Goal: Task Accomplishment & Management: Complete application form

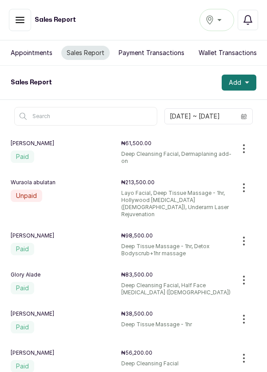
scroll to position [29, 0]
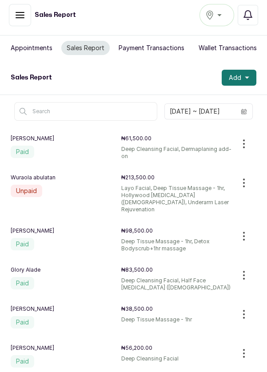
click at [26, 41] on button "Appointments" at bounding box center [31, 48] width 52 height 14
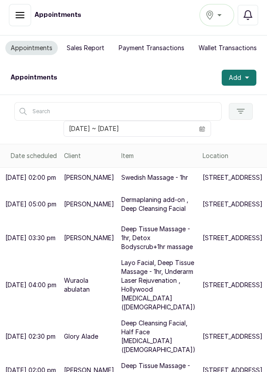
click at [132, 312] on p "Layo Facial, Deep Tissue Massage - 1hr, Underarm Laser Rejuvenation , Hollywood…" at bounding box center [158, 285] width 74 height 53
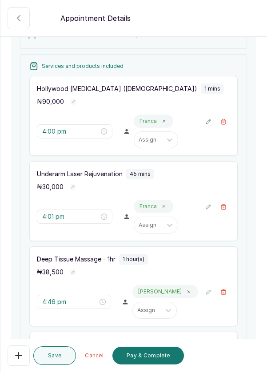
scroll to position [112, 0]
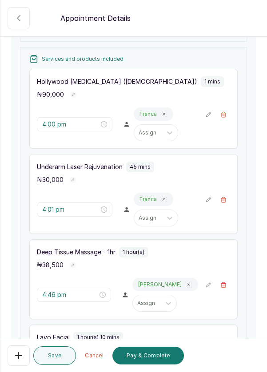
click at [225, 288] on icon "button" at bounding box center [223, 284] width 5 height 5
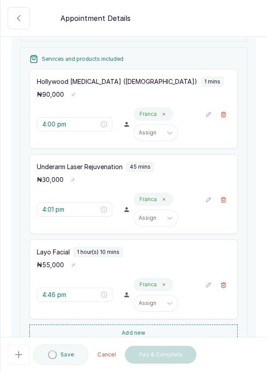
type input "5:46 pm"
click at [223, 288] on icon "button" at bounding box center [223, 285] width 6 height 6
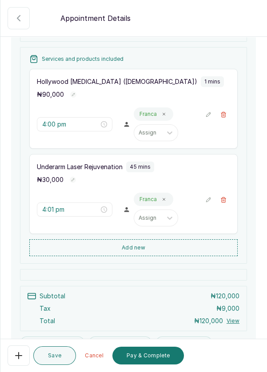
click at [176, 256] on button "Add new" at bounding box center [133, 247] width 208 height 17
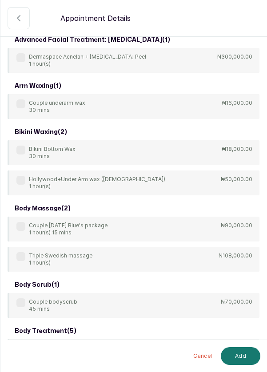
scroll to position [0, 0]
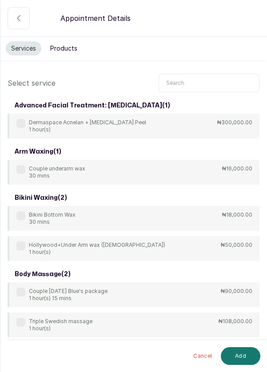
click at [62, 50] on button "Products" at bounding box center [64, 48] width 38 height 14
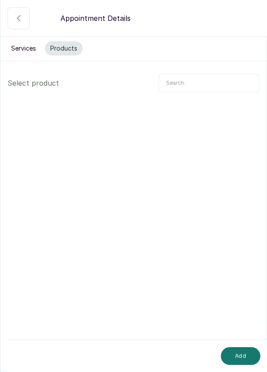
click at [214, 84] on input "text" at bounding box center [209, 83] width 101 height 19
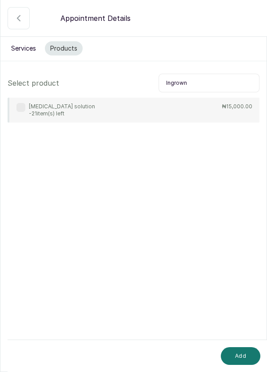
type input "Ingrown"
click at [35, 106] on p "[MEDICAL_DATA] solution" at bounding box center [62, 106] width 66 height 7
click at [239, 348] on button "Add" at bounding box center [241, 356] width 40 height 18
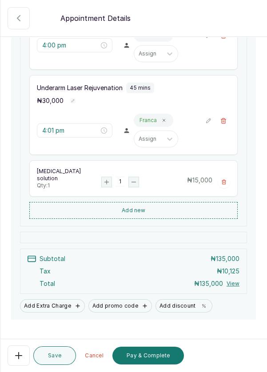
scroll to position [215, 0]
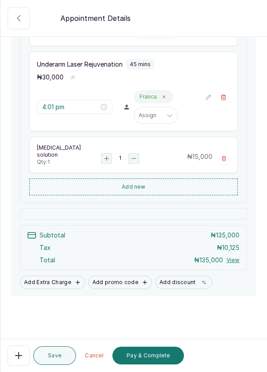
click at [47, 289] on button "Add Extra Charge" at bounding box center [52, 282] width 65 height 13
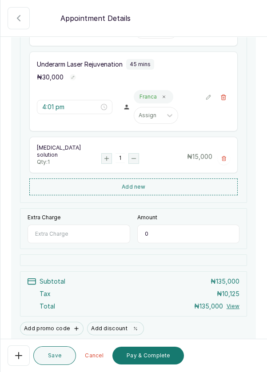
click at [52, 241] on input "Extra Charge" at bounding box center [79, 234] width 103 height 19
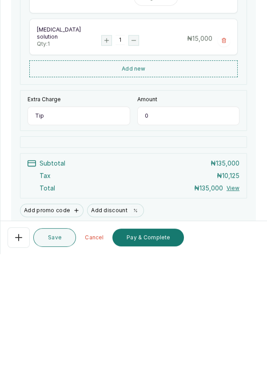
type input "Tip"
click at [183, 239] on input "0" at bounding box center [188, 234] width 103 height 19
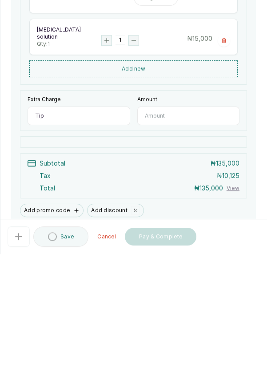
type input "3"
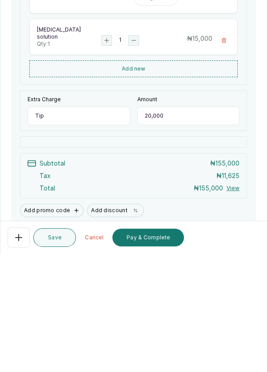
type input "2,000"
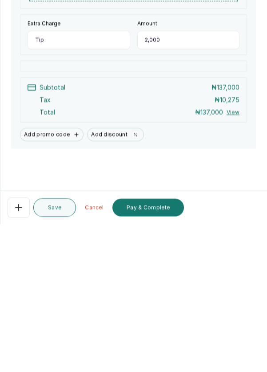
scroll to position [43, 0]
click at [150, 359] on button "Pay & Complete" at bounding box center [148, 356] width 72 height 18
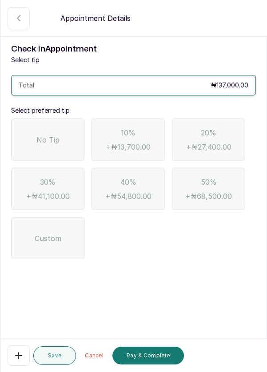
scroll to position [0, 0]
click at [30, 119] on div "No Tip" at bounding box center [47, 140] width 73 height 42
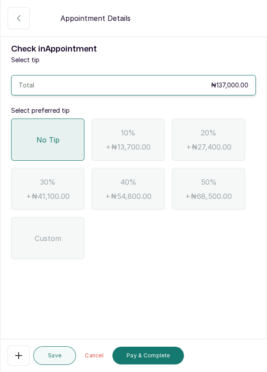
click at [149, 358] on button "Pay & Complete" at bounding box center [148, 356] width 72 height 18
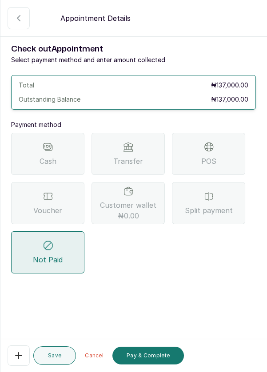
click at [119, 156] on span "Transfer" at bounding box center [128, 161] width 30 height 11
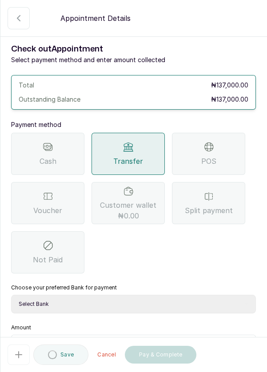
click at [163, 295] on select "Select Bank DERMASPACE ESTHETIC & WELLNESS CENT Sterling Bank DERMASPACEEST/DER…" at bounding box center [133, 304] width 245 height 19
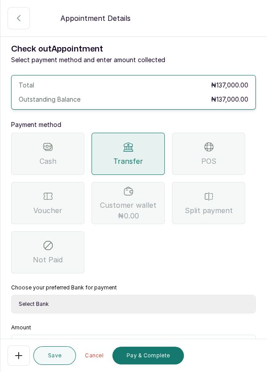
select select "818ea5c0-5b47-4751-8f35-6fc14409c533"
click at [139, 341] on input "text" at bounding box center [139, 346] width 222 height 11
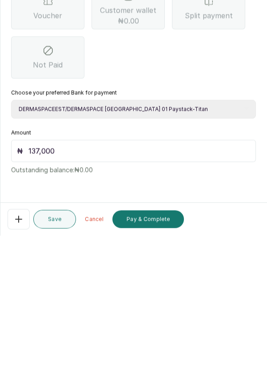
scroll to position [29, 0]
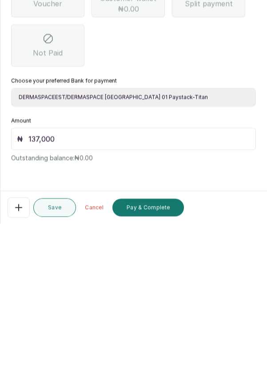
type input "137,000"
click at [137, 363] on button "Pay & Complete" at bounding box center [148, 356] width 72 height 18
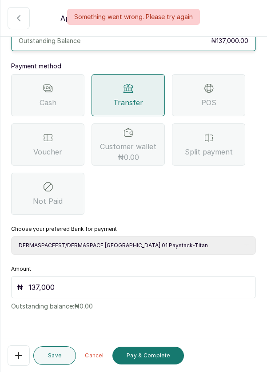
scroll to position [0, 0]
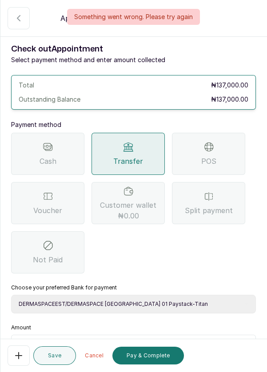
click at [156, 359] on button "Pay & Complete" at bounding box center [148, 356] width 72 height 18
click at [61, 357] on button "Save" at bounding box center [54, 355] width 43 height 19
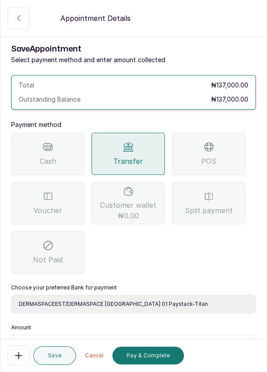
click at [12, 28] on button "Completed" at bounding box center [19, 18] width 22 height 22
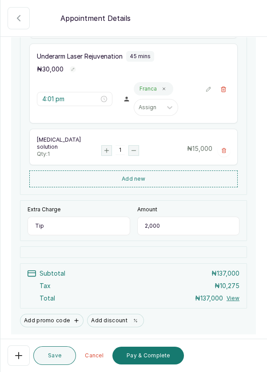
scroll to position [261, 0]
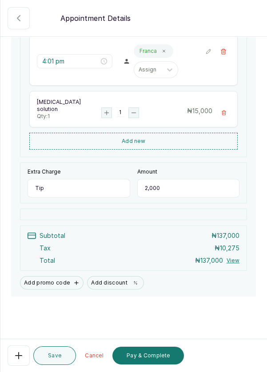
click at [148, 357] on button "Pay & Complete" at bounding box center [148, 356] width 72 height 18
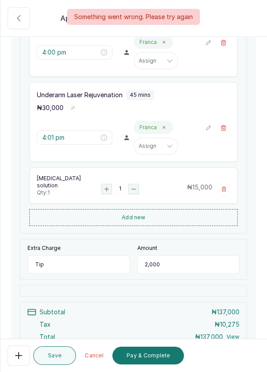
scroll to position [0, 0]
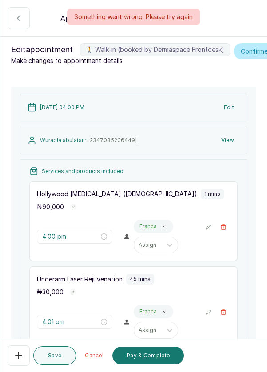
click at [56, 359] on button "Save" at bounding box center [54, 355] width 43 height 19
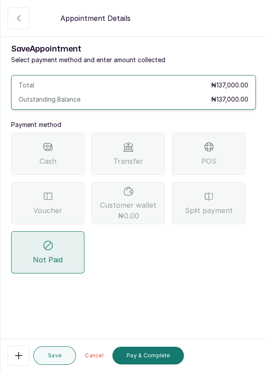
click at [55, 358] on button "Save" at bounding box center [54, 355] width 43 height 19
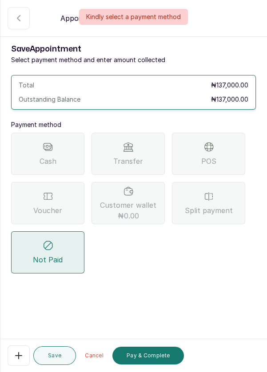
click at [13, 28] on button "Completed" at bounding box center [19, 18] width 22 height 22
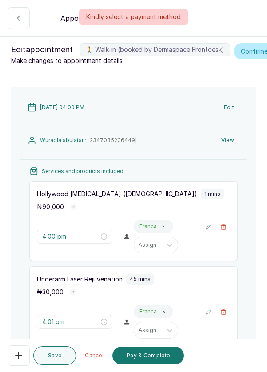
click at [16, 21] on div "Kindly select a payment method" at bounding box center [133, 17] width 267 height 16
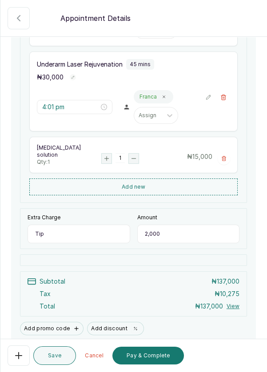
scroll to position [261, 0]
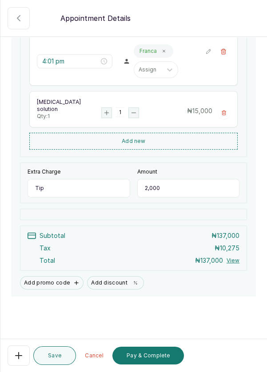
click at [60, 354] on button "Save" at bounding box center [54, 355] width 43 height 19
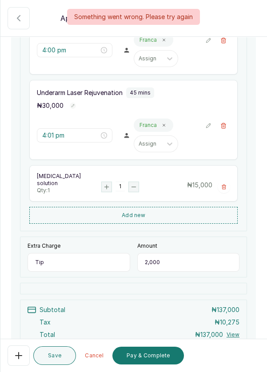
scroll to position [0, 0]
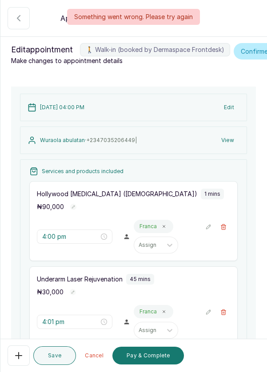
click at [19, 16] on div "Something went wrong. Please try again" at bounding box center [133, 17] width 267 height 16
click at [18, 25] on button "🚶 Walk-in (booked by Dermaspace Frontdesk)" at bounding box center [19, 18] width 22 height 22
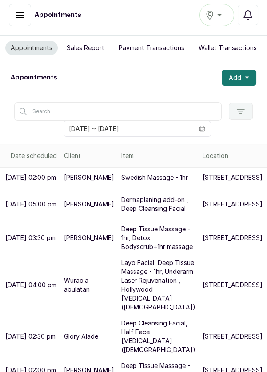
click at [203, 290] on p "[STREET_ADDRESS]" at bounding box center [233, 285] width 60 height 9
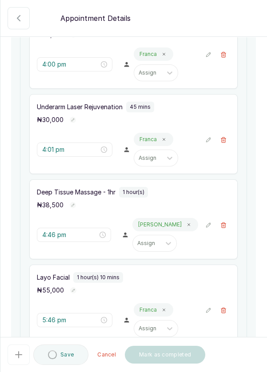
scroll to position [174, 0]
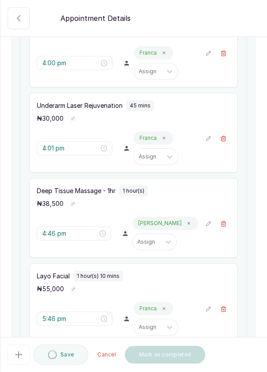
click at [226, 227] on icon "button" at bounding box center [223, 224] width 6 height 6
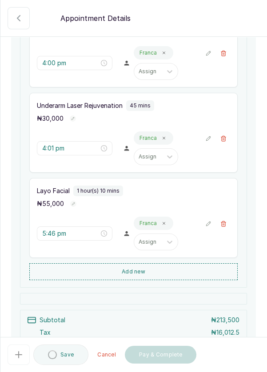
click at [225, 227] on icon "button" at bounding box center [223, 224] width 6 height 6
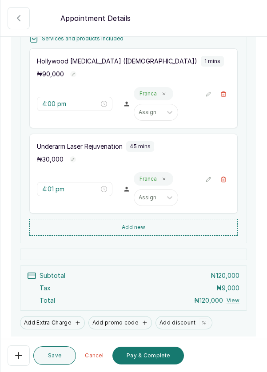
scroll to position [175, 0]
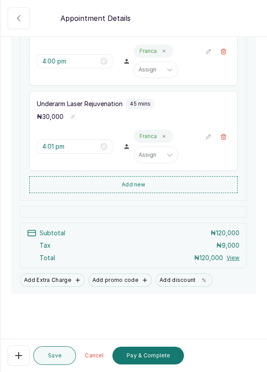
click at [179, 193] on button "Add new" at bounding box center [133, 184] width 208 height 17
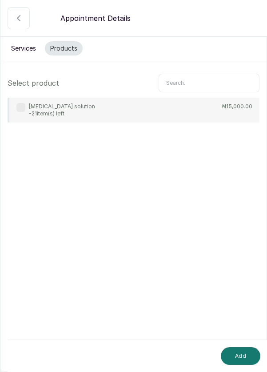
scroll to position [0, 0]
click at [210, 81] on input "text" at bounding box center [209, 83] width 101 height 19
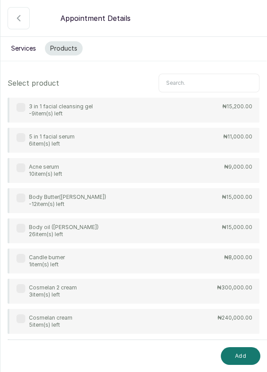
click at [21, 52] on button "Services" at bounding box center [24, 48] width 36 height 14
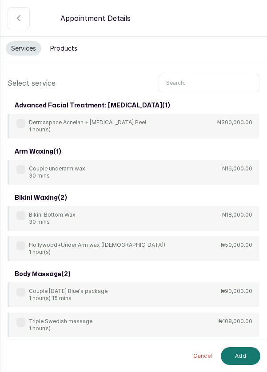
click at [207, 84] on input "text" at bounding box center [209, 83] width 101 height 19
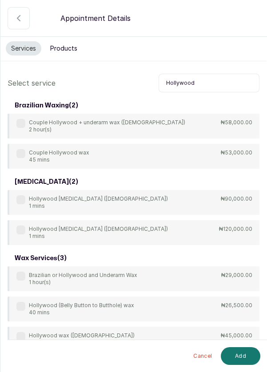
type input "Hollywood"
click at [24, 195] on div "Hollywood Laser Hair Removal (female) 1 mins ₦90,000.00" at bounding box center [134, 202] width 252 height 25
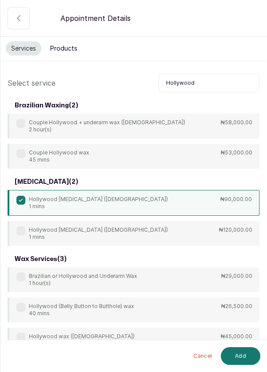
click at [244, 351] on button "Add" at bounding box center [241, 356] width 40 height 18
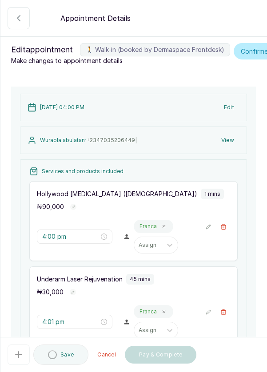
type input "4:46 pm"
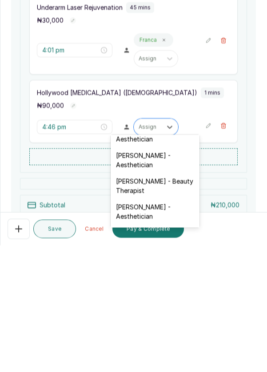
scroll to position [221, 0]
click at [154, 333] on div "Franca Ebuzome - Aesthetician" at bounding box center [155, 339] width 89 height 26
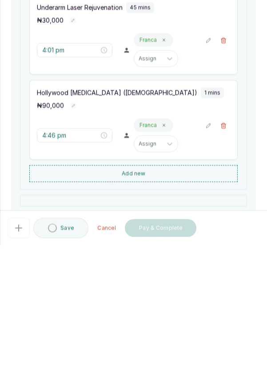
scroll to position [29, 0]
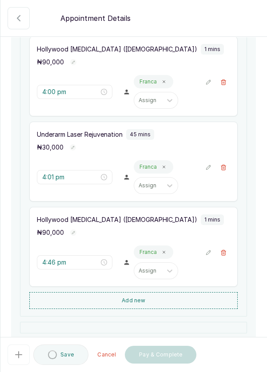
click at [224, 83] on button "🚶 Walk-in (booked by Dermaspace Frontdesk)" at bounding box center [223, 82] width 13 height 13
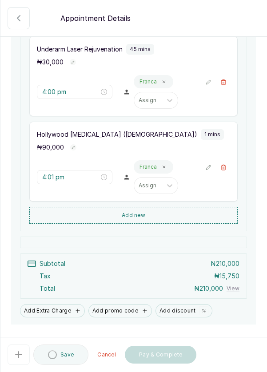
type input "4:01 pm"
type input "4:46 pm"
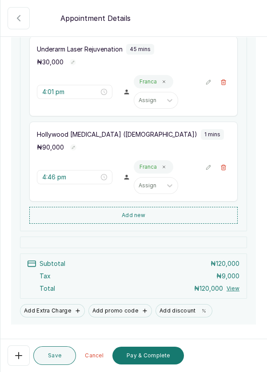
scroll to position [175, 0]
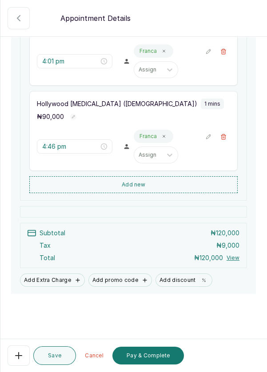
click at [154, 182] on button "Add new" at bounding box center [133, 184] width 208 height 17
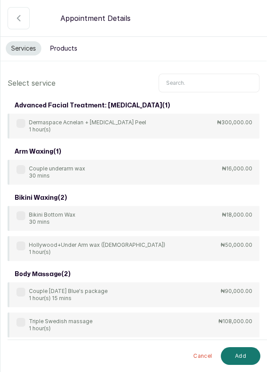
scroll to position [0, 0]
click at [65, 51] on button "Products" at bounding box center [64, 48] width 38 height 14
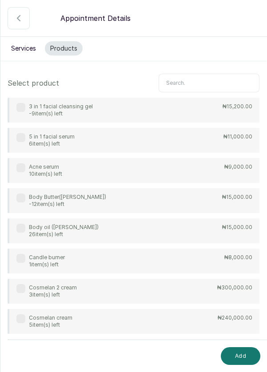
click at [216, 84] on input "text" at bounding box center [209, 83] width 101 height 19
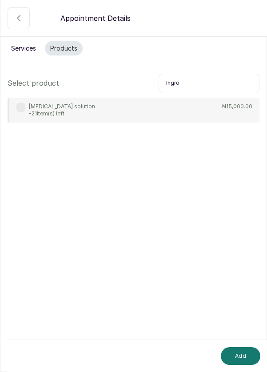
type input "Ingro"
click at [20, 114] on div "Ingrown hair solution -21 item(s) left" at bounding box center [55, 110] width 79 height 14
click at [238, 356] on button "Add" at bounding box center [241, 356] width 40 height 18
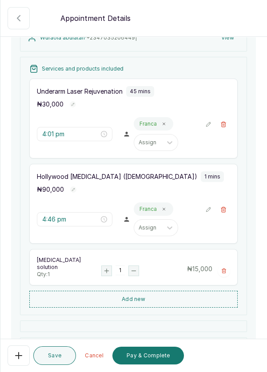
scroll to position [215, 0]
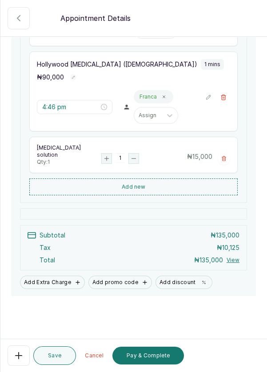
click at [102, 163] on rect "button" at bounding box center [107, 159] width 10 height 10
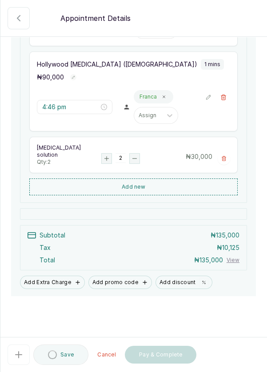
click at [132, 163] on rect "button" at bounding box center [135, 159] width 10 height 10
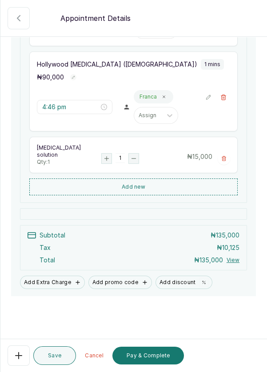
click at [58, 289] on button "Add Extra Charge" at bounding box center [52, 282] width 65 height 13
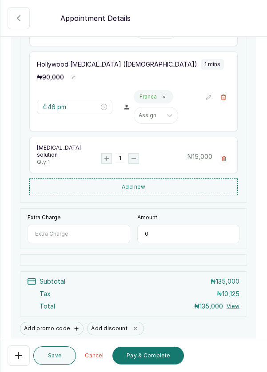
click at [96, 238] on input "Extra Charge" at bounding box center [79, 234] width 103 height 19
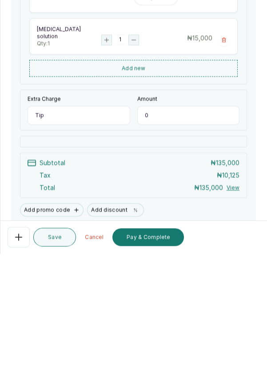
type input "Tip"
click at [187, 241] on input "0" at bounding box center [188, 234] width 103 height 19
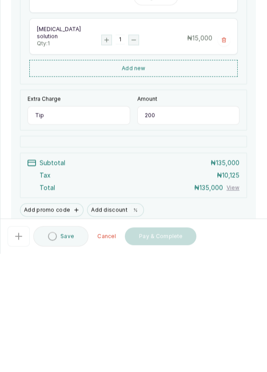
type input "2,000"
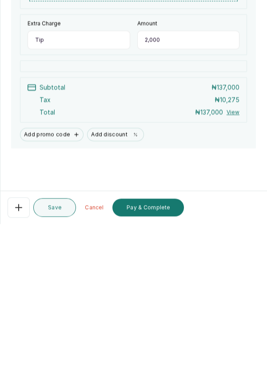
scroll to position [43, 0]
click at [155, 358] on button "Pay & Complete" at bounding box center [148, 356] width 72 height 18
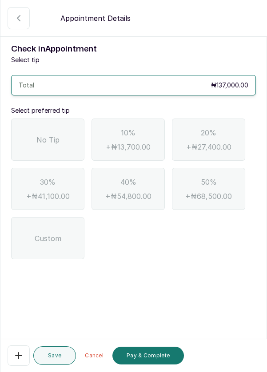
scroll to position [0, 0]
click at [52, 135] on span "No Tip" at bounding box center [47, 140] width 23 height 11
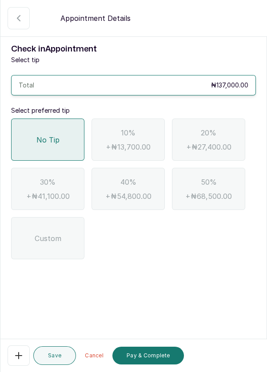
click at [140, 362] on button "Pay & Complete" at bounding box center [148, 356] width 72 height 18
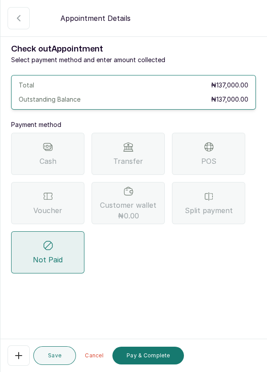
click at [143, 133] on div "Transfer" at bounding box center [127, 154] width 73 height 42
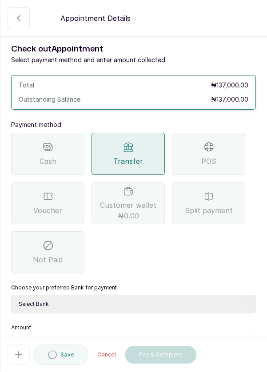
click at [163, 295] on select "Select Bank DERMASPACE ESTHETIC & WELLNESS CENT Sterling Bank DERMASPACEEST/DER…" at bounding box center [133, 304] width 245 height 19
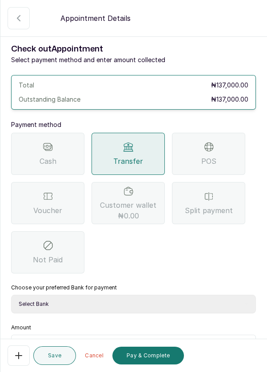
select select "818ea5c0-5b47-4751-8f35-6fc14409c533"
click at [118, 341] on input "text" at bounding box center [139, 346] width 222 height 11
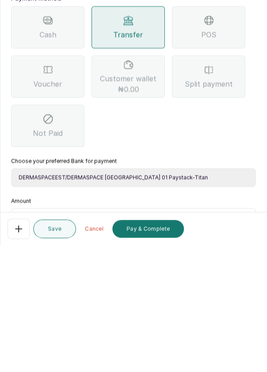
scroll to position [59, 0]
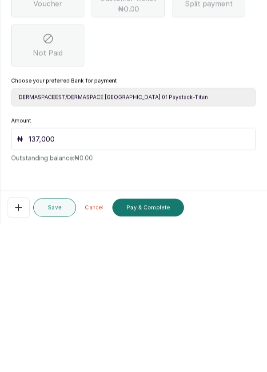
type input "137,000"
click at [154, 360] on button "Pay & Complete" at bounding box center [148, 356] width 72 height 18
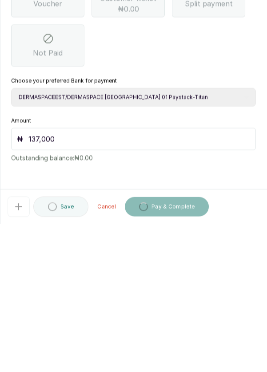
scroll to position [29, 0]
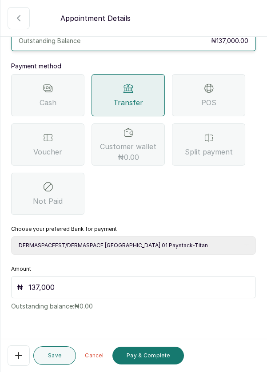
click at [143, 362] on button "Pay & Complete" at bounding box center [148, 356] width 72 height 18
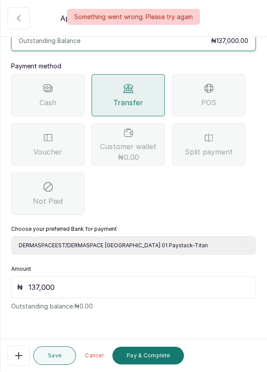
click at [53, 361] on button "Save" at bounding box center [54, 355] width 43 height 19
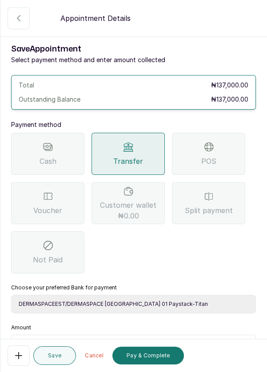
scroll to position [0, 0]
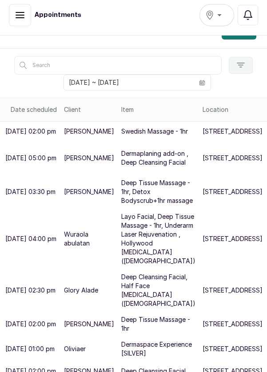
scroll to position [173, 0]
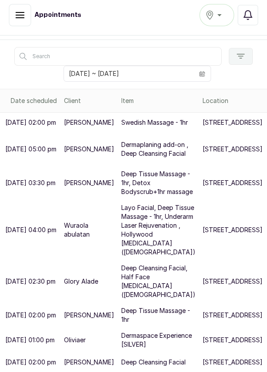
click at [84, 221] on p "Wuraola abulatan" at bounding box center [89, 230] width 50 height 18
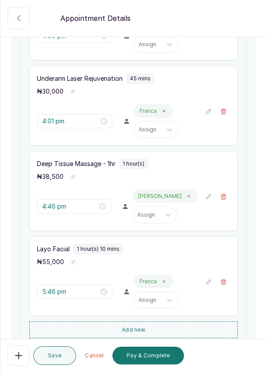
scroll to position [202, 0]
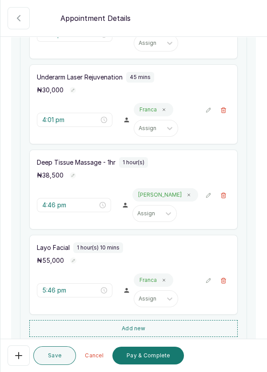
click at [225, 198] on icon "button" at bounding box center [223, 195] width 5 height 5
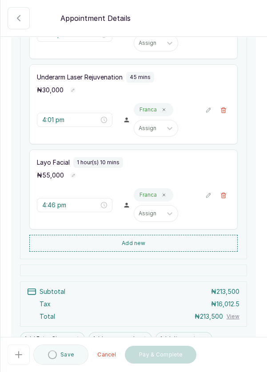
type input "5:46 pm"
click at [224, 198] on icon "button" at bounding box center [223, 195] width 5 height 5
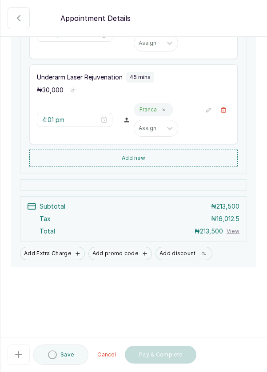
scroll to position [175, 0]
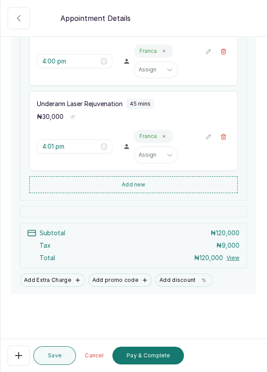
click at [103, 150] on icon "close-circle" at bounding box center [104, 146] width 6 height 6
type input "Invalid Date"
click at [103, 150] on icon "close-circle" at bounding box center [104, 146] width 6 height 6
type input "Invalid Date"
click at [103, 150] on icon "close-circle" at bounding box center [104, 146] width 6 height 6
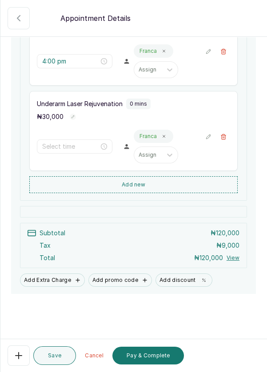
type input "Invalid Date"
click at [216, 193] on button "Add new" at bounding box center [133, 184] width 208 height 17
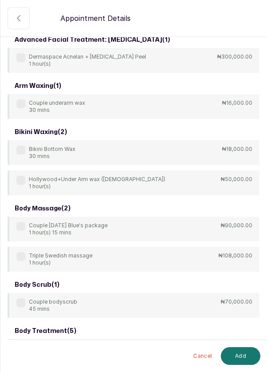
scroll to position [0, 0]
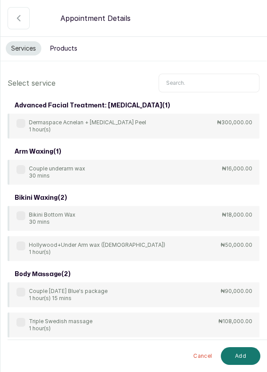
click at [65, 46] on button "Products" at bounding box center [64, 48] width 38 height 14
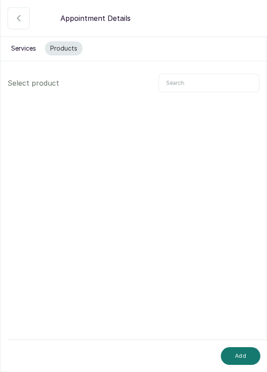
click at [211, 86] on input "text" at bounding box center [209, 83] width 101 height 19
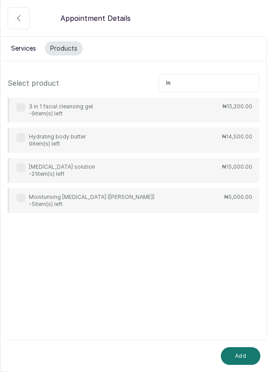
type input "I"
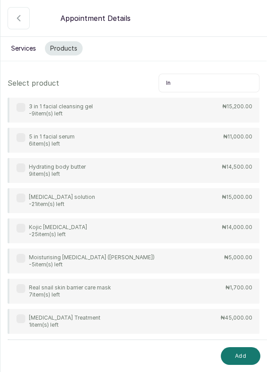
type input "In"
click at [147, 202] on div "[MEDICAL_DATA] solution -21 item(s) left ₦15,000.00" at bounding box center [134, 200] width 252 height 25
click at [245, 359] on button "Add" at bounding box center [241, 356] width 40 height 18
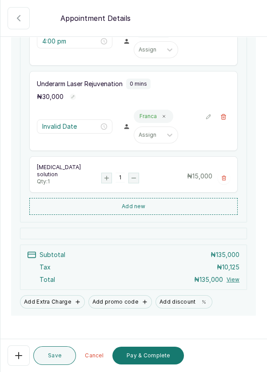
scroll to position [215, 0]
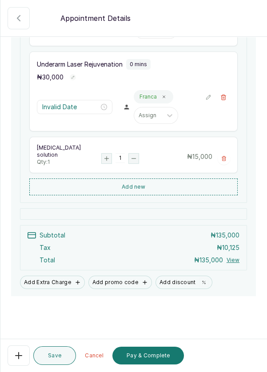
click at [55, 287] on button "Add Extra Charge" at bounding box center [52, 282] width 65 height 13
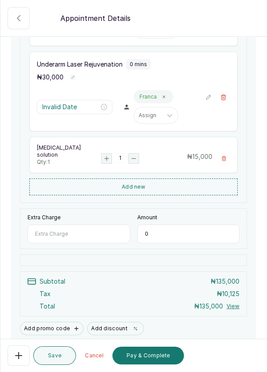
click at [83, 238] on input "Extra Charge" at bounding box center [79, 234] width 103 height 19
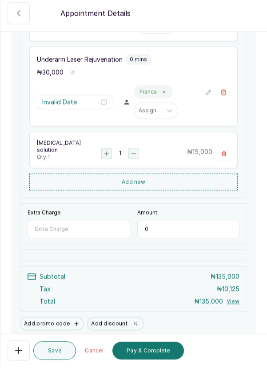
scroll to position [29, 0]
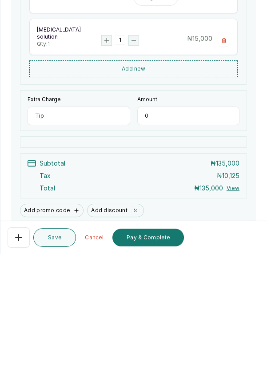
type input "Tip"
click at [183, 243] on input "0" at bounding box center [188, 234] width 103 height 19
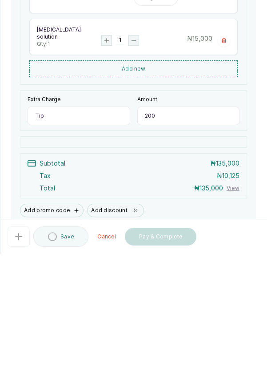
type input "2,000"
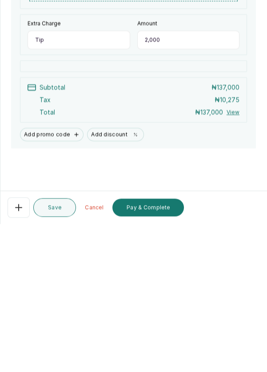
scroll to position [43, 0]
click at [150, 357] on button "Pay & Complete" at bounding box center [148, 356] width 72 height 18
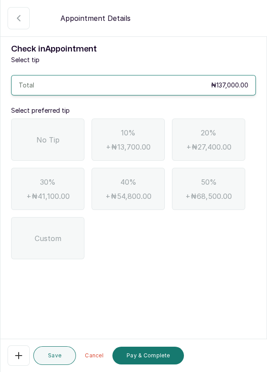
scroll to position [0, 0]
click at [58, 135] on span "No Tip" at bounding box center [47, 140] width 23 height 11
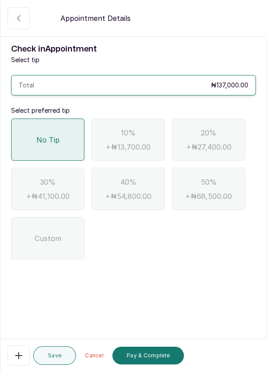
click at [139, 355] on button "Pay & Complete" at bounding box center [148, 356] width 72 height 18
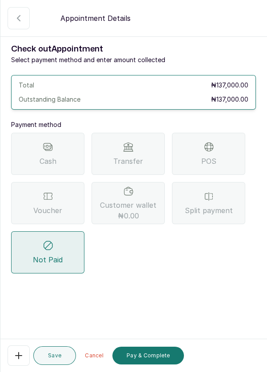
click at [139, 156] on span "Transfer" at bounding box center [128, 161] width 30 height 11
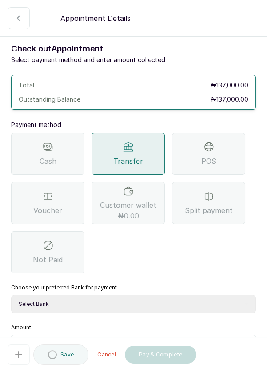
click at [151, 295] on select "Select Bank DERMASPACE ESTHETIC & WELLNESS CENT Sterling Bank DERMASPACEEST/DER…" at bounding box center [133, 304] width 245 height 19
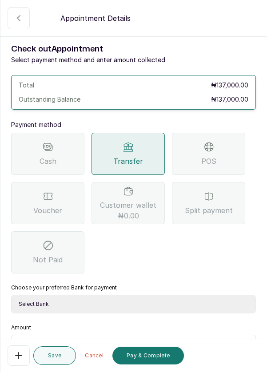
select select "818ea5c0-5b47-4751-8f35-6fc14409c533"
click at [111, 341] on input "text" at bounding box center [139, 346] width 222 height 11
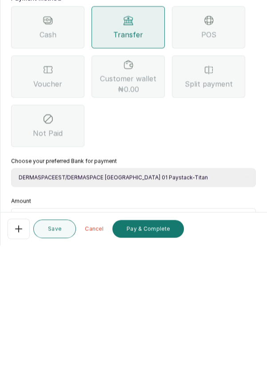
scroll to position [59, 0]
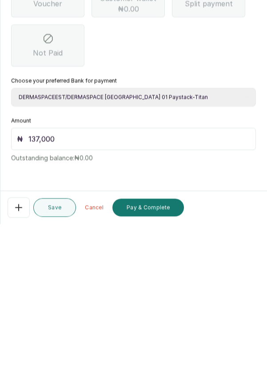
type input "137,000"
click at [147, 362] on button "Pay & Complete" at bounding box center [148, 356] width 72 height 18
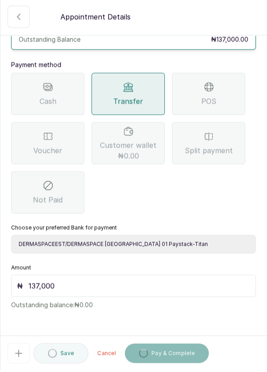
scroll to position [29, 0]
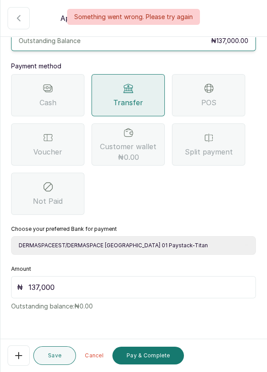
click at [15, 25] on button "Completed" at bounding box center [19, 18] width 22 height 22
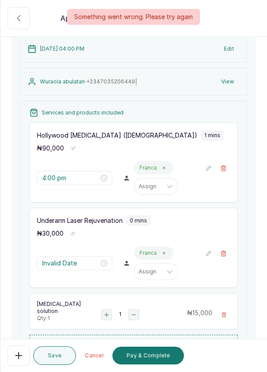
click at [17, 20] on div "Something went wrong. Please try again" at bounding box center [133, 17] width 267 height 16
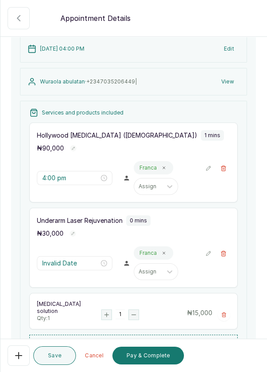
click at [19, 22] on icon "button" at bounding box center [18, 18] width 11 height 11
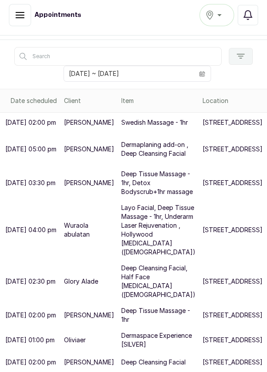
scroll to position [0, 0]
